Goal: Task Accomplishment & Management: Manage account settings

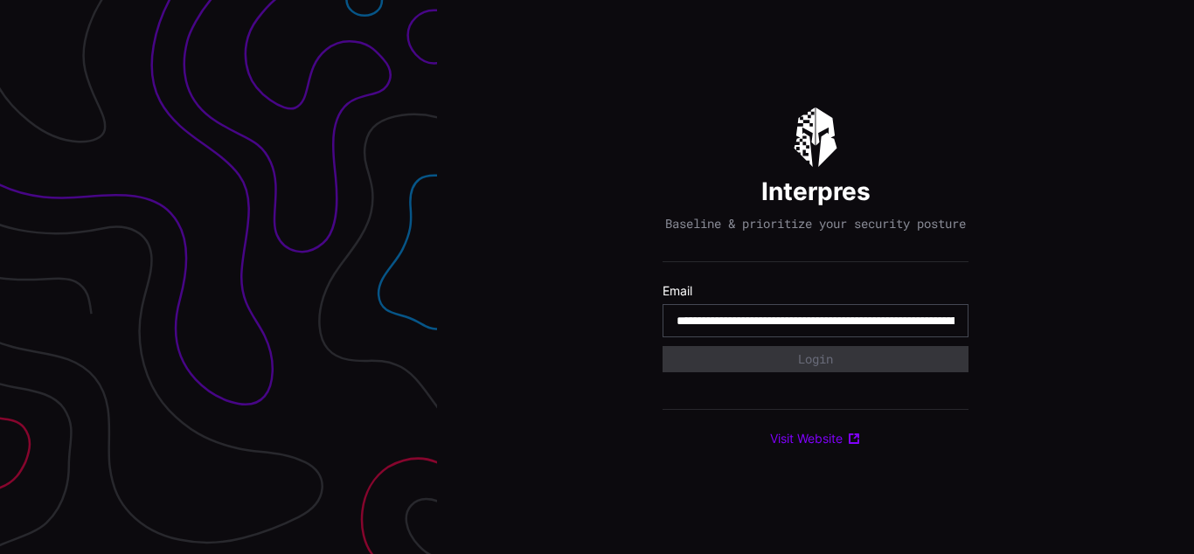
click at [816, 329] on input "**********" at bounding box center [816, 321] width 278 height 16
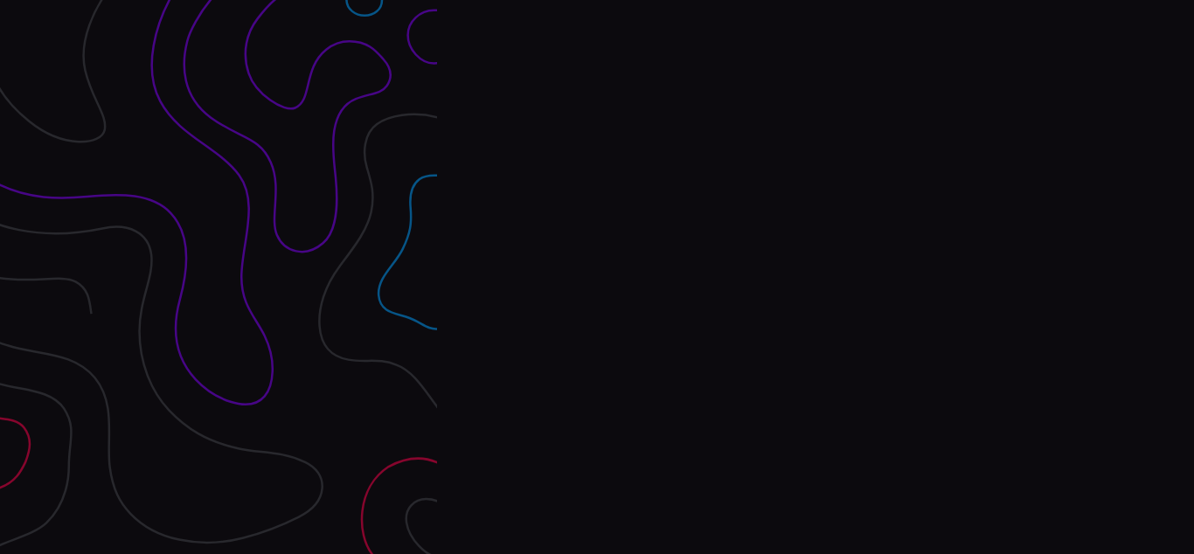
click at [597, 277] on div "Interpres Baseline & prioritize your security posture Email Login Visit Website" at bounding box center [815, 277] width 757 height 554
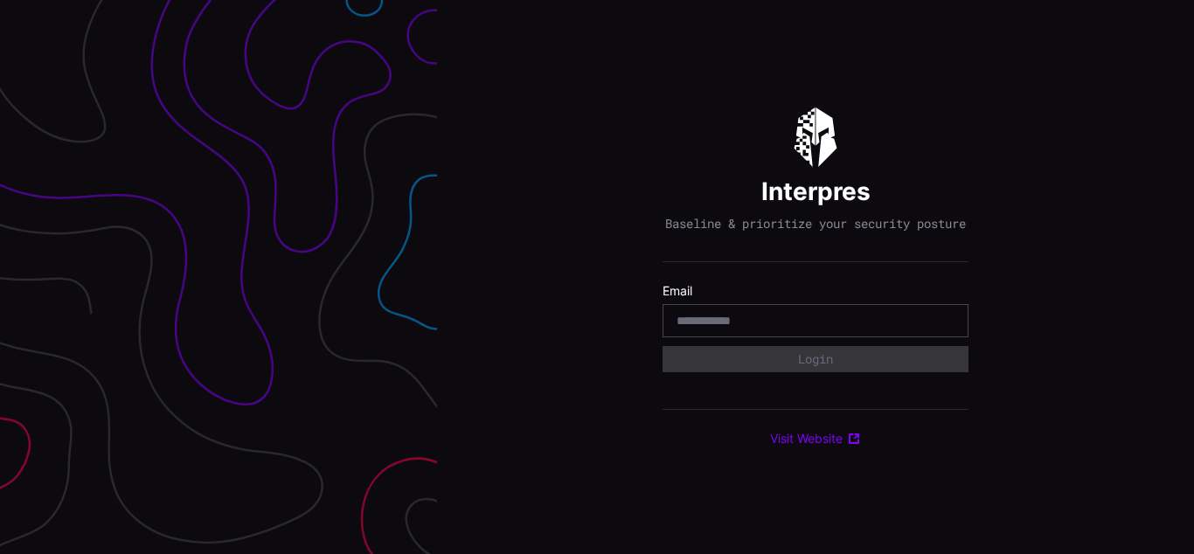
click at [597, 277] on div "Interpres Baseline & prioritize your security posture Email Login Visit Website" at bounding box center [815, 277] width 757 height 554
